Goal: Transaction & Acquisition: Book appointment/travel/reservation

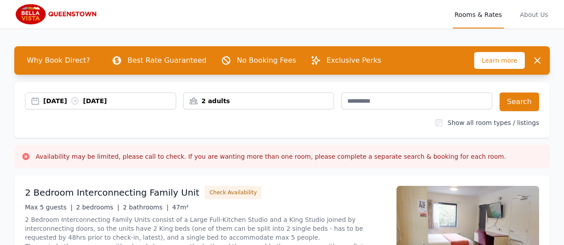
click at [51, 106] on div "[DATE] [DATE]" at bounding box center [100, 101] width 151 height 17
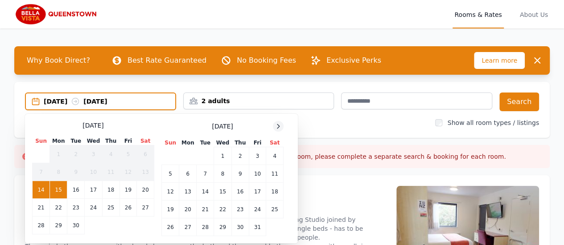
click at [282, 126] on div at bounding box center [278, 126] width 11 height 11
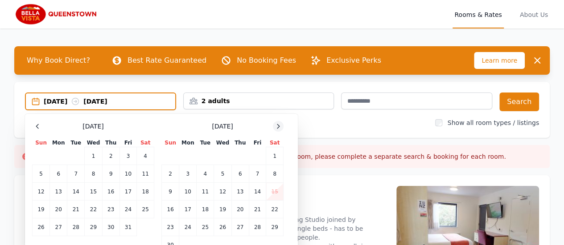
click at [282, 126] on div at bounding box center [278, 126] width 11 height 11
click at [241, 210] on td "25" at bounding box center [239, 210] width 17 height 18
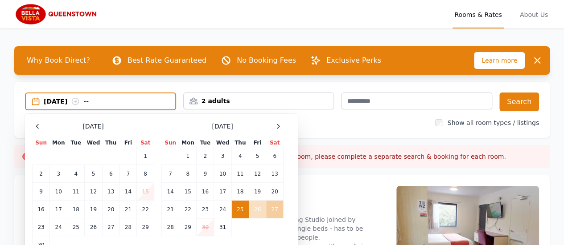
click at [274, 213] on td "27" at bounding box center [274, 210] width 17 height 18
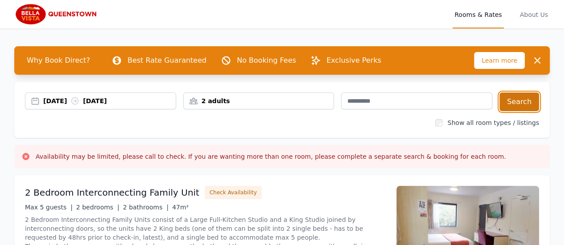
click at [531, 106] on button "Search" at bounding box center [519, 102] width 40 height 19
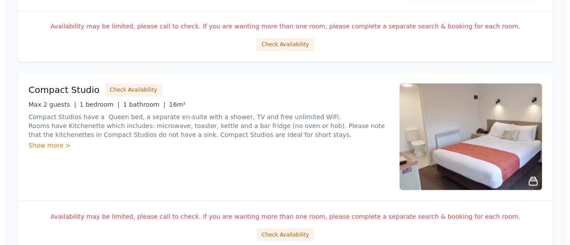
scroll to position [673, 0]
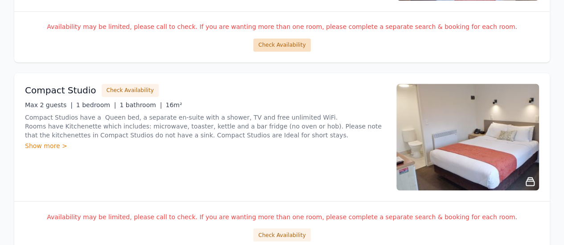
click at [287, 42] on button "Check Availability" at bounding box center [281, 44] width 57 height 13
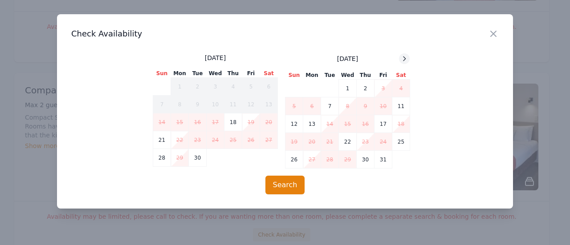
click at [404, 57] on icon at bounding box center [405, 59] width 2 height 4
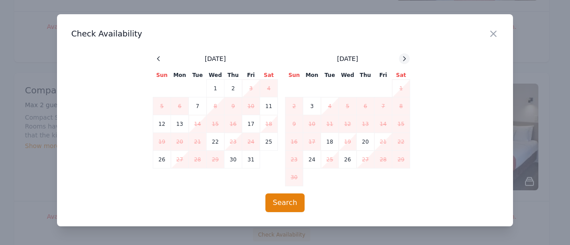
click at [404, 57] on icon at bounding box center [405, 59] width 2 height 4
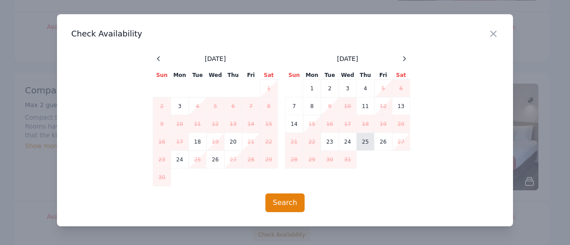
click at [361, 145] on td "25" at bounding box center [366, 142] width 18 height 18
click at [407, 143] on td "27" at bounding box center [401, 142] width 18 height 18
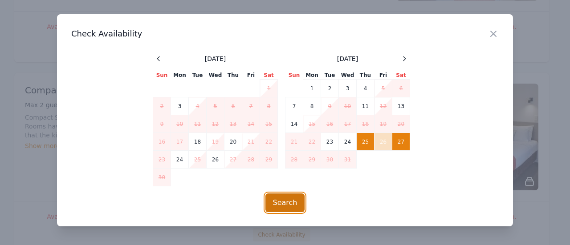
click at [292, 203] on button "Search" at bounding box center [286, 203] width 40 height 19
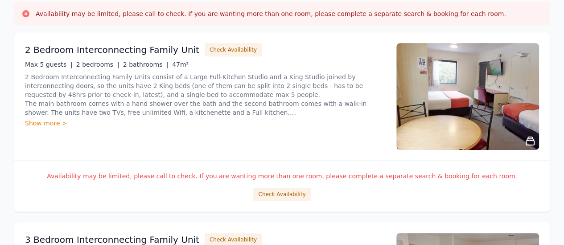
scroll to position [143, 0]
